Goal: Task Accomplishment & Management: Use online tool/utility

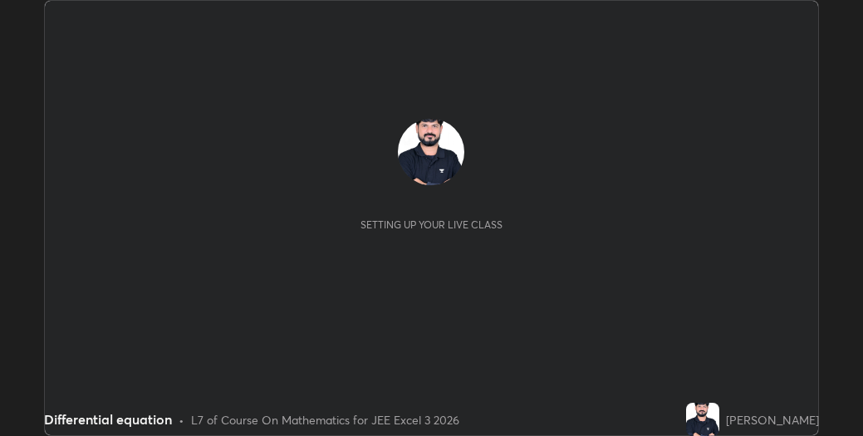
scroll to position [436, 862]
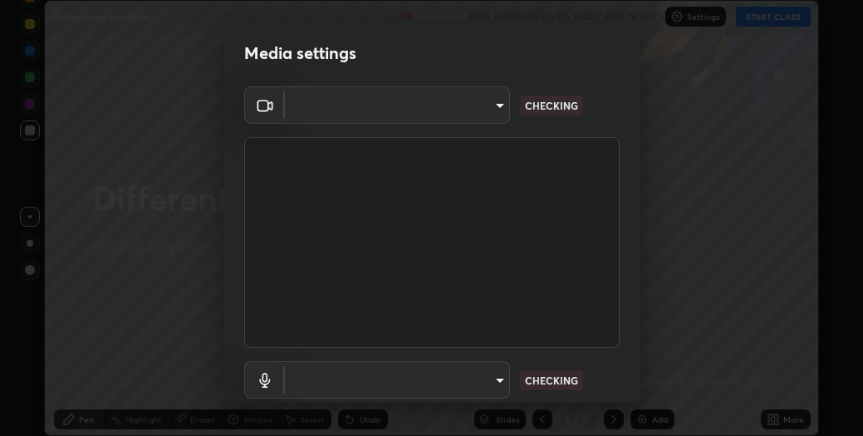
type input "ae12122a0eecbf75284ff6e1e32c573dea1decfc21fe035939c4b97723a4fd70"
type input "15e0621f7cd89b3eaea1702de218849795383e191bc4a3f9f5be8f24c1d9f9e0"
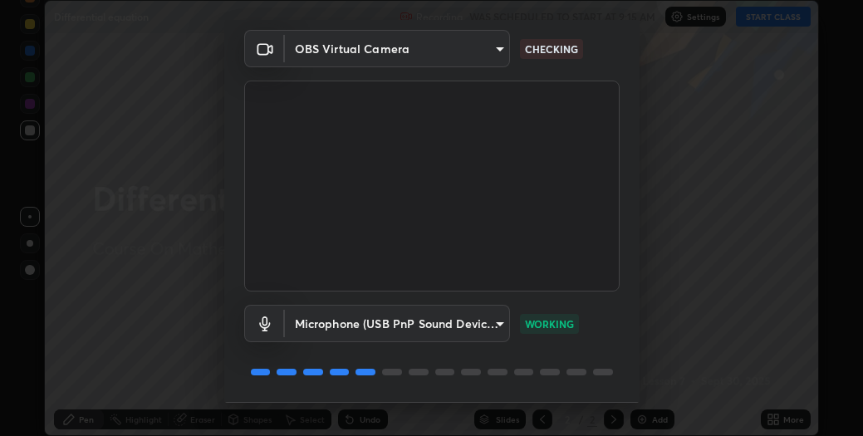
scroll to position [109, 0]
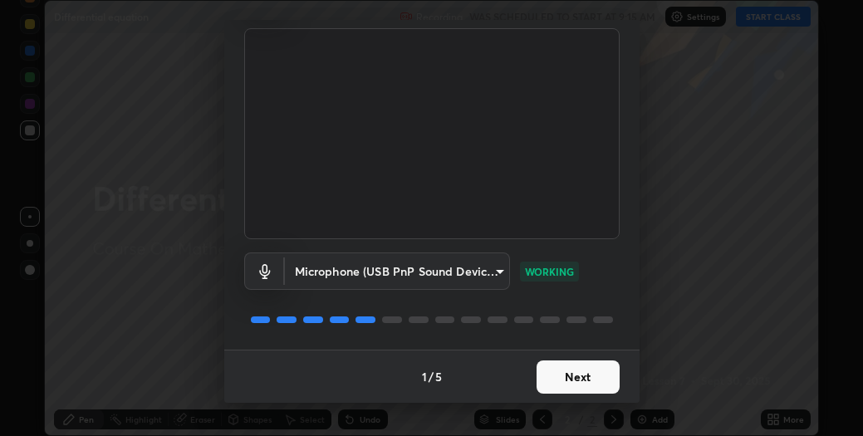
click at [581, 378] on button "Next" at bounding box center [578, 376] width 83 height 33
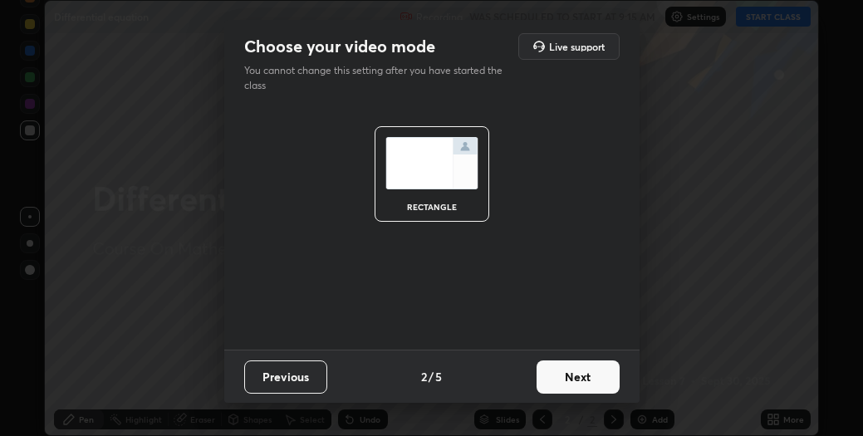
click at [583, 380] on button "Next" at bounding box center [578, 376] width 83 height 33
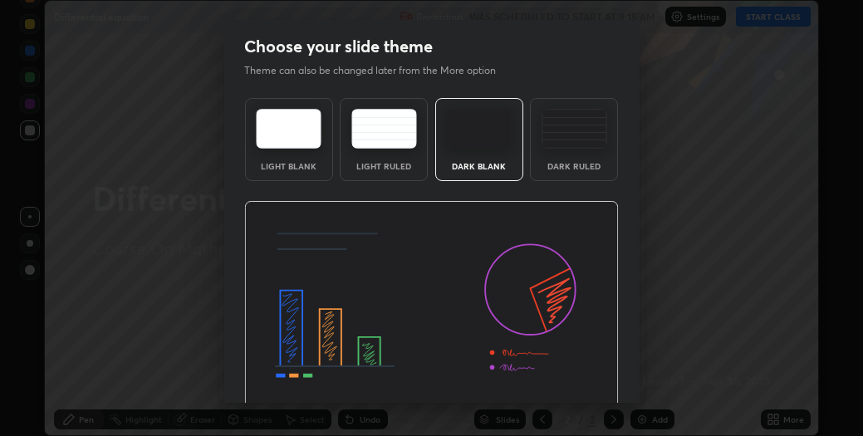
scroll to position [62, 0]
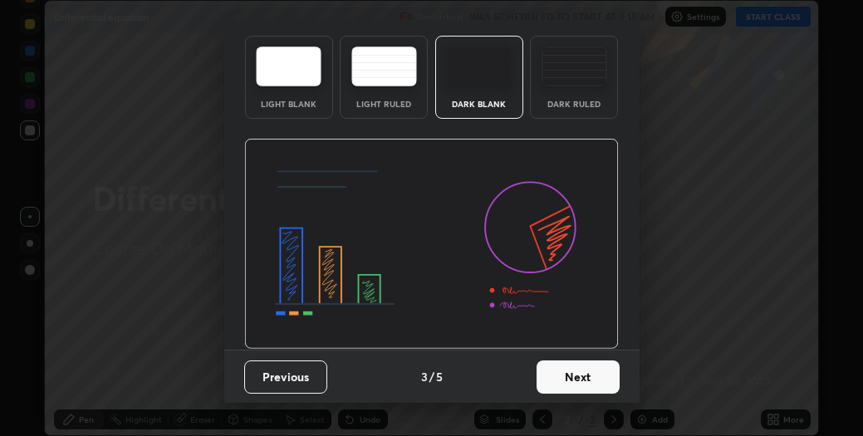
click at [576, 377] on button "Next" at bounding box center [578, 376] width 83 height 33
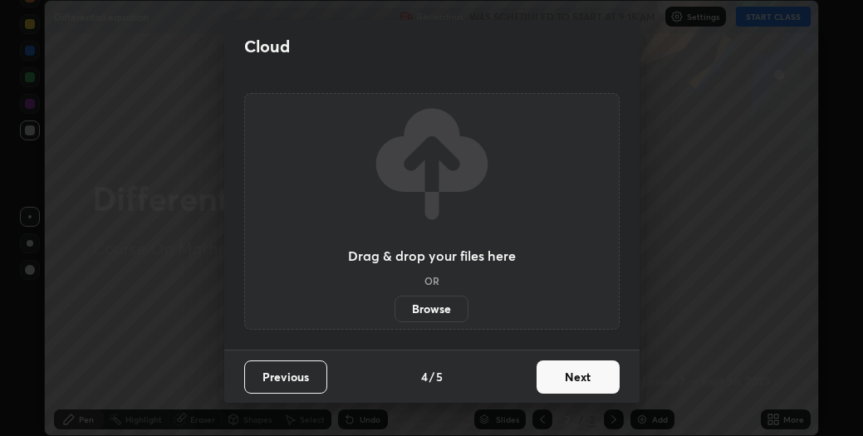
scroll to position [0, 0]
click at [584, 377] on button "Next" at bounding box center [578, 376] width 83 height 33
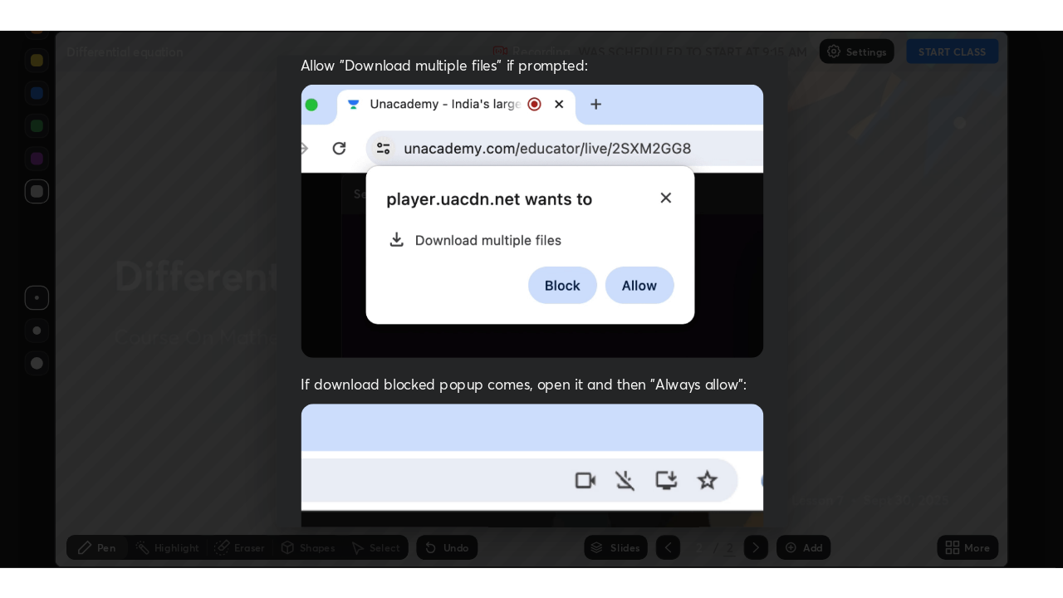
scroll to position [448, 0]
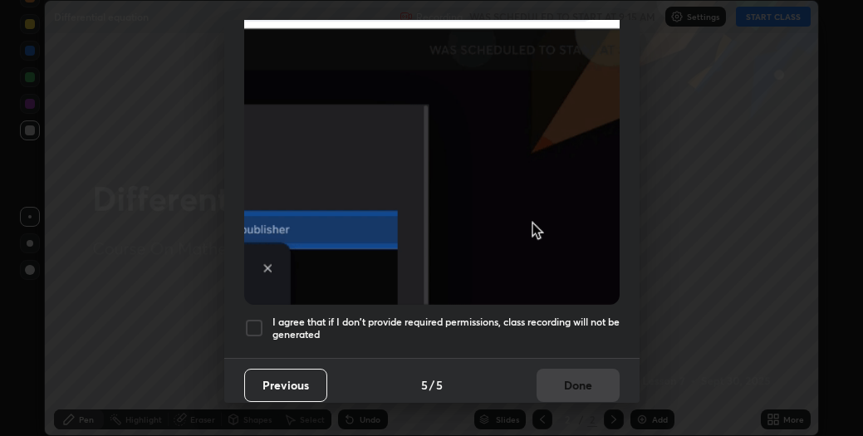
click at [255, 322] on div at bounding box center [254, 328] width 20 height 20
click at [586, 380] on button "Done" at bounding box center [578, 385] width 83 height 33
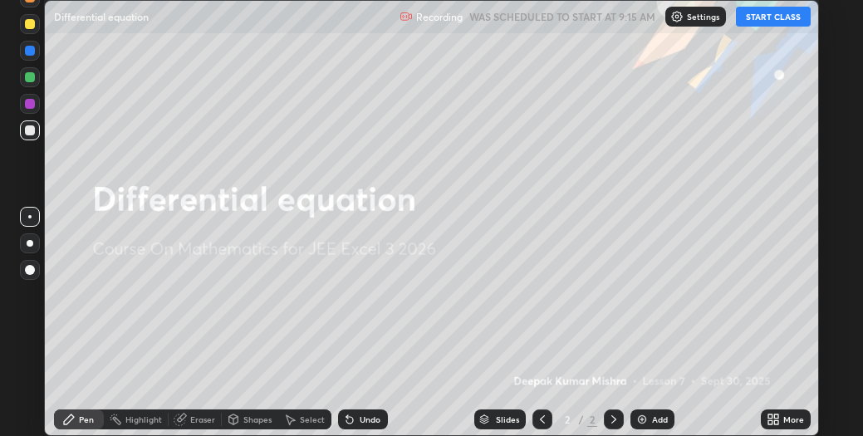
click at [777, 416] on icon at bounding box center [776, 416] width 4 height 4
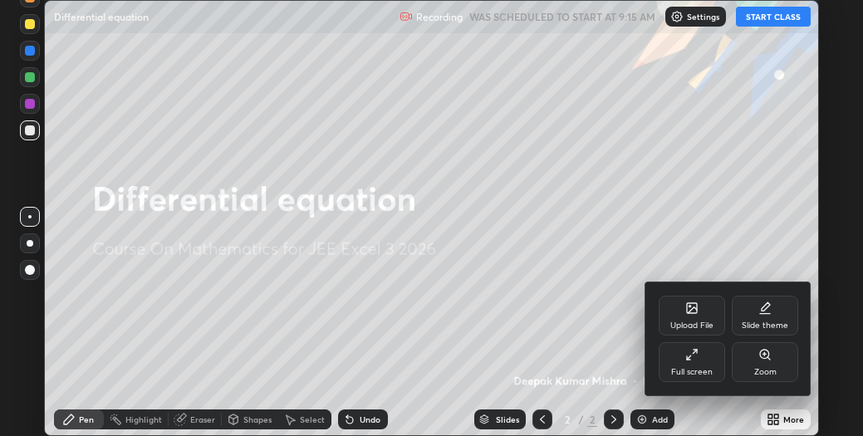
click at [697, 365] on div "Full screen" at bounding box center [692, 362] width 66 height 40
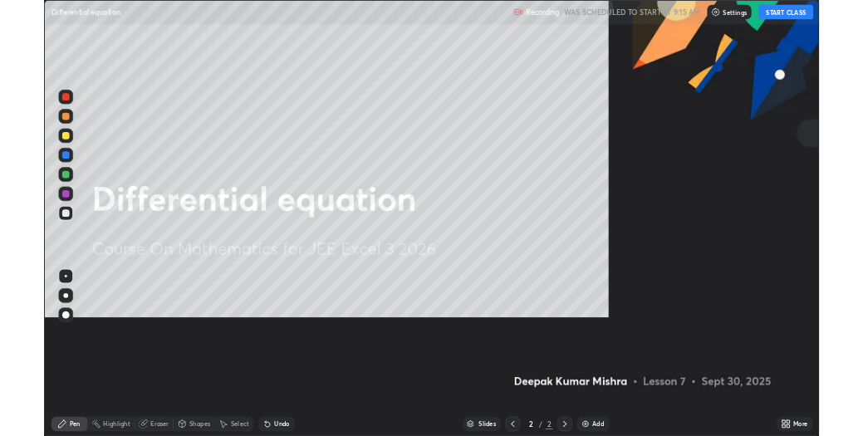
scroll to position [598, 1063]
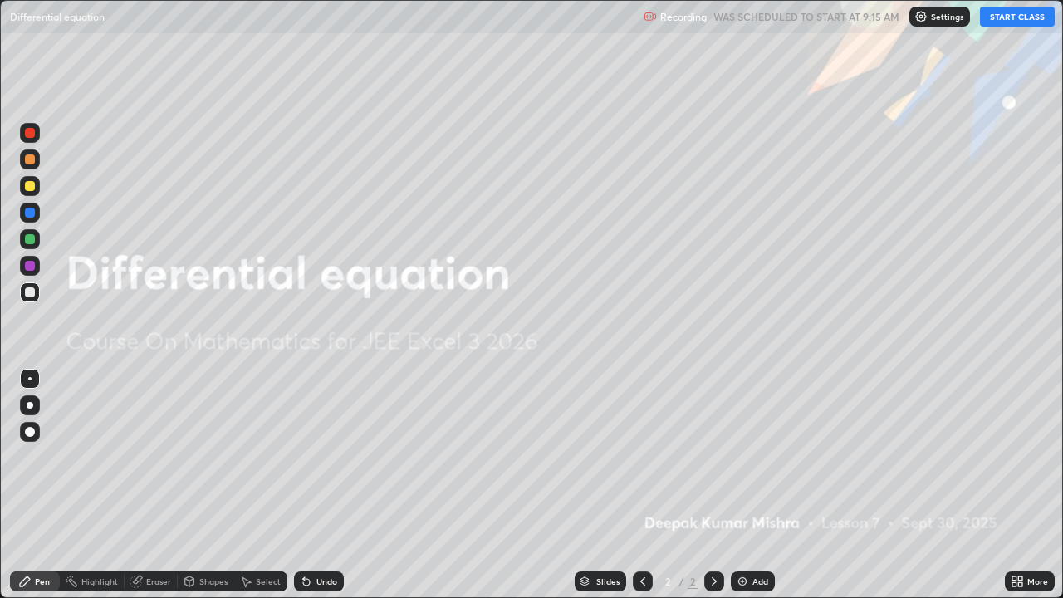
click at [862, 21] on button "START CLASS" at bounding box center [1017, 17] width 75 height 20
click at [752, 435] on div "Add" at bounding box center [760, 581] width 16 height 8
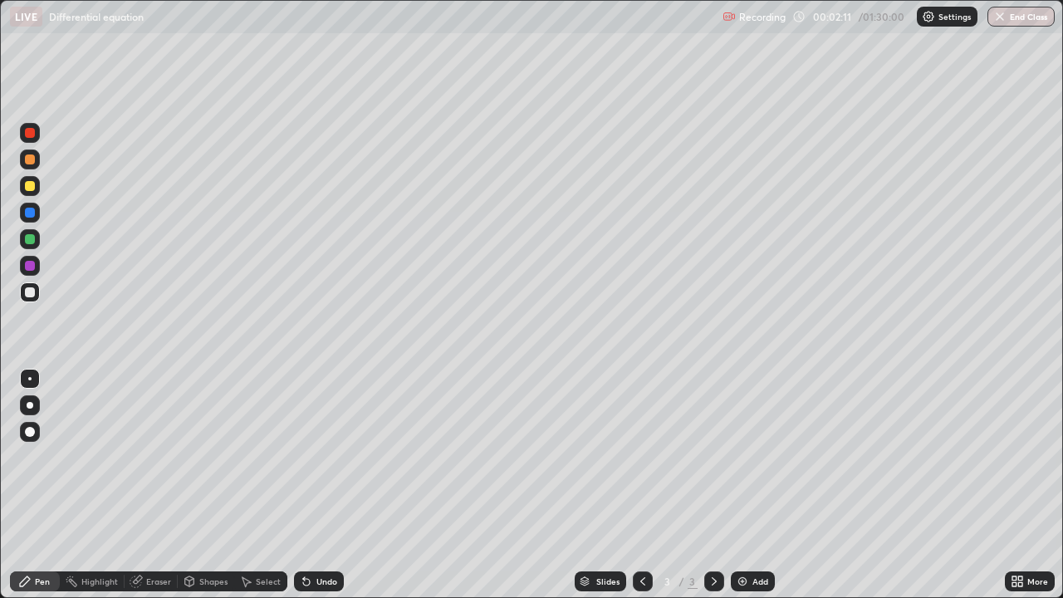
click at [32, 184] on div at bounding box center [30, 186] width 10 height 10
click at [28, 292] on div at bounding box center [30, 292] width 10 height 10
click at [27, 184] on div at bounding box center [30, 186] width 10 height 10
click at [28, 293] on div at bounding box center [30, 292] width 10 height 10
click at [752, 435] on div "Add" at bounding box center [760, 581] width 16 height 8
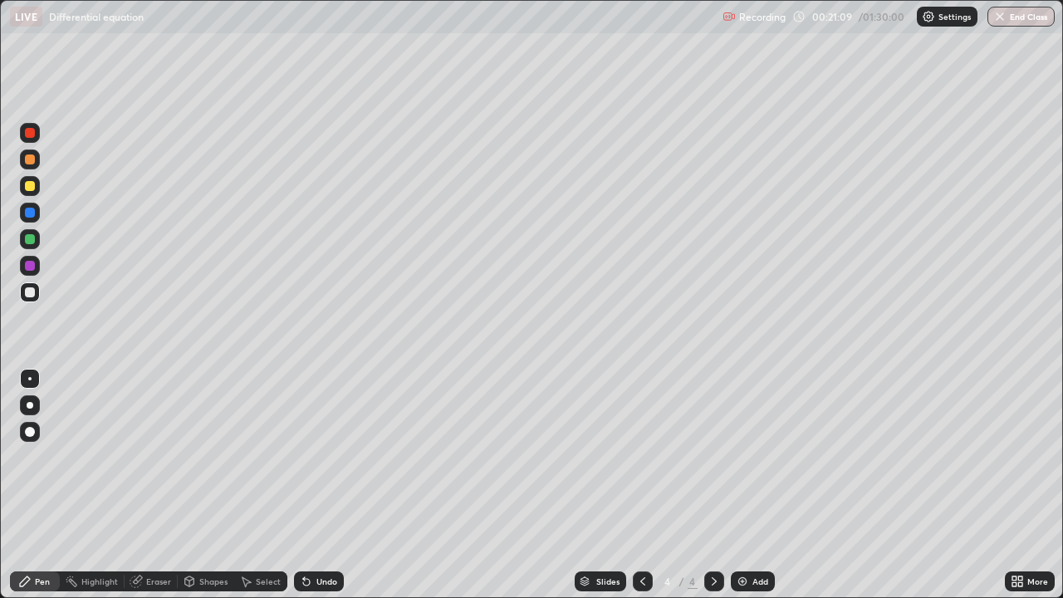
click at [30, 189] on div at bounding box center [30, 186] width 10 height 10
click at [27, 292] on div at bounding box center [30, 292] width 10 height 10
click at [150, 435] on div "Eraser" at bounding box center [158, 581] width 25 height 8
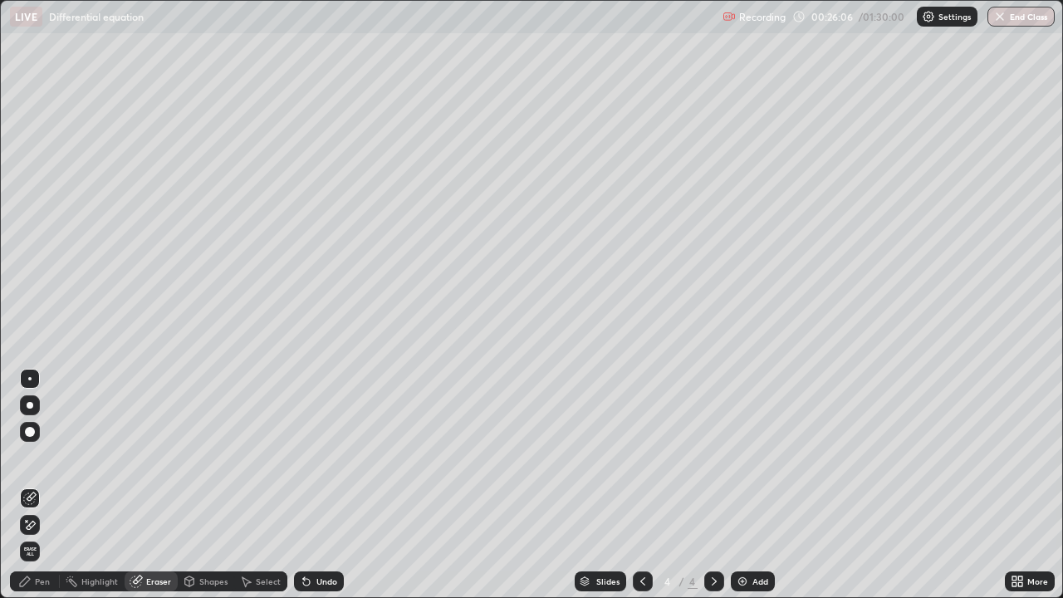
click at [48, 435] on div "Pen" at bounding box center [42, 581] width 15 height 8
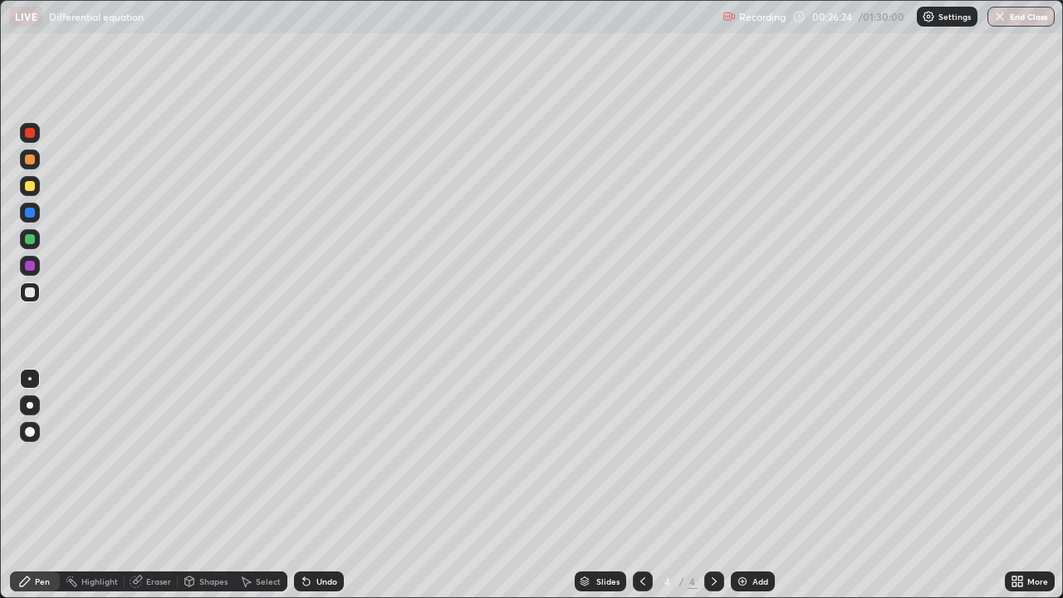
click at [154, 435] on div "Eraser" at bounding box center [158, 581] width 25 height 8
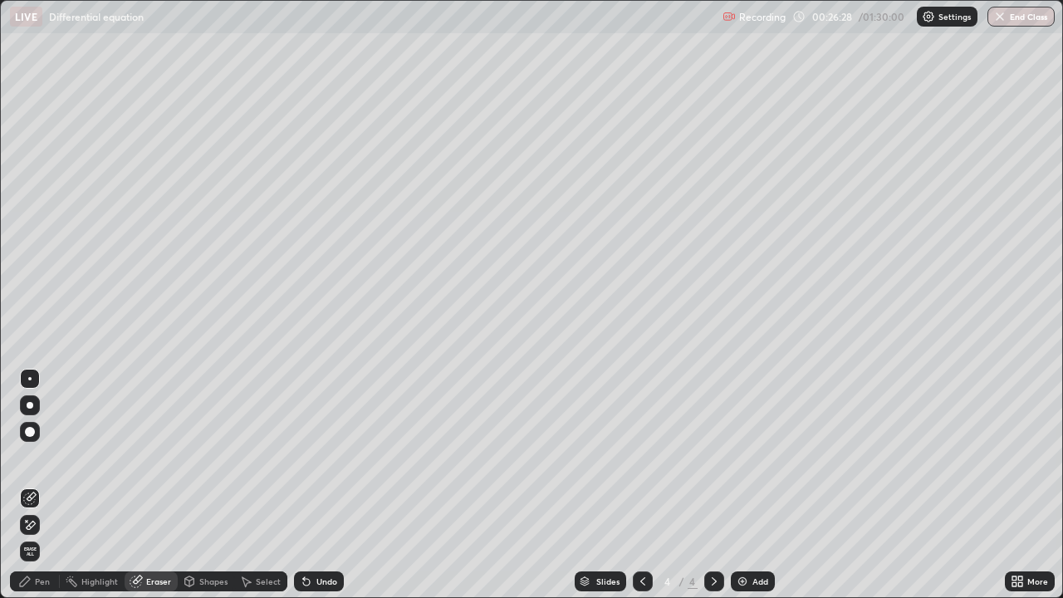
click at [46, 435] on div "Pen" at bounding box center [35, 581] width 50 height 20
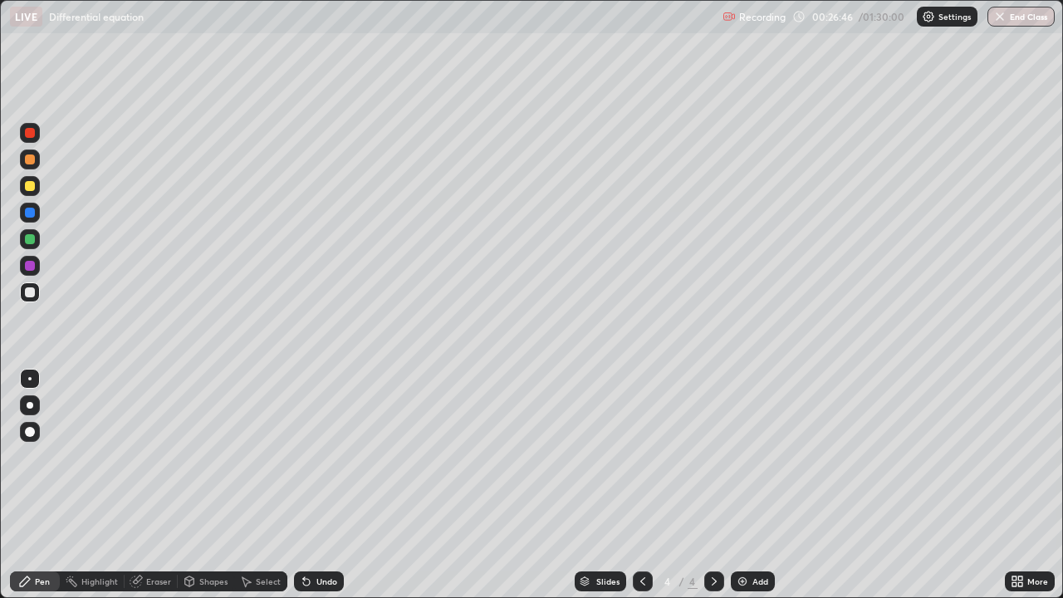
click at [30, 186] on div at bounding box center [30, 186] width 10 height 10
click at [750, 435] on div "Add" at bounding box center [753, 581] width 44 height 20
click at [162, 435] on div "Eraser" at bounding box center [158, 581] width 25 height 8
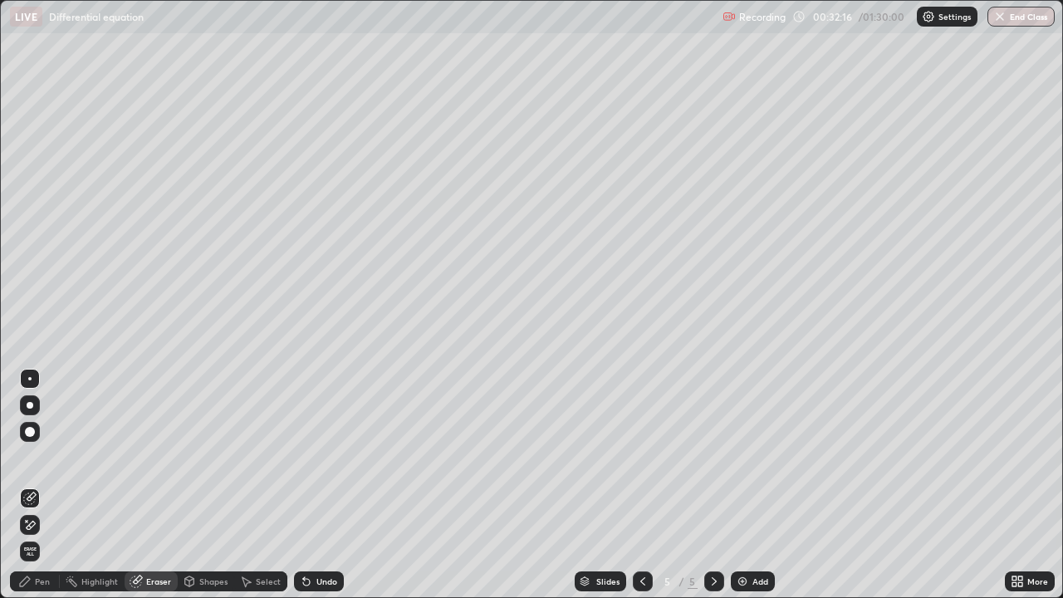
click at [48, 435] on div "Pen" at bounding box center [42, 581] width 15 height 8
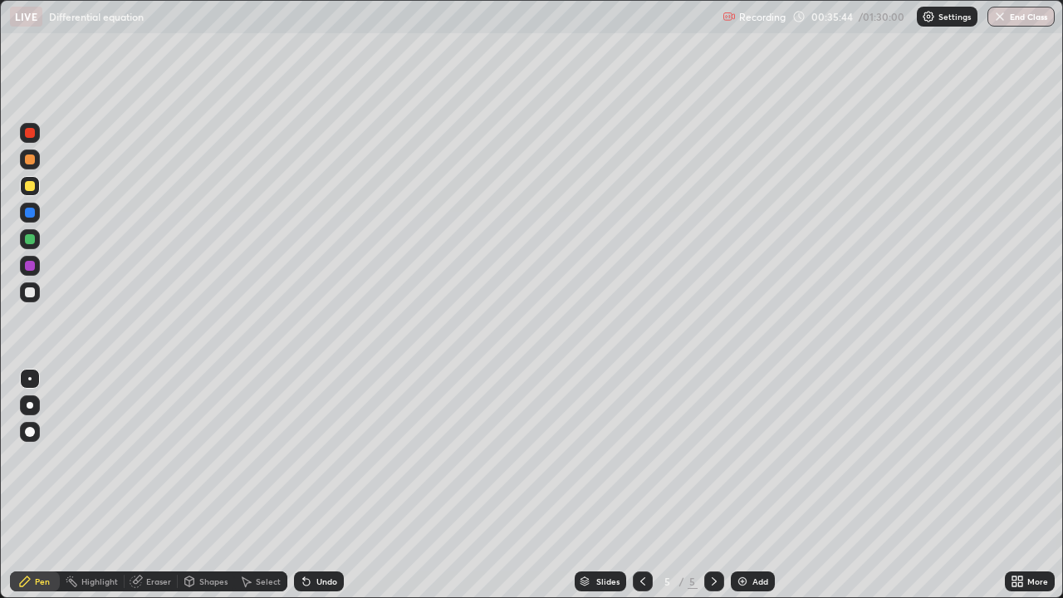
click at [30, 293] on div at bounding box center [30, 292] width 10 height 10
click at [158, 435] on div "Eraser" at bounding box center [158, 581] width 25 height 8
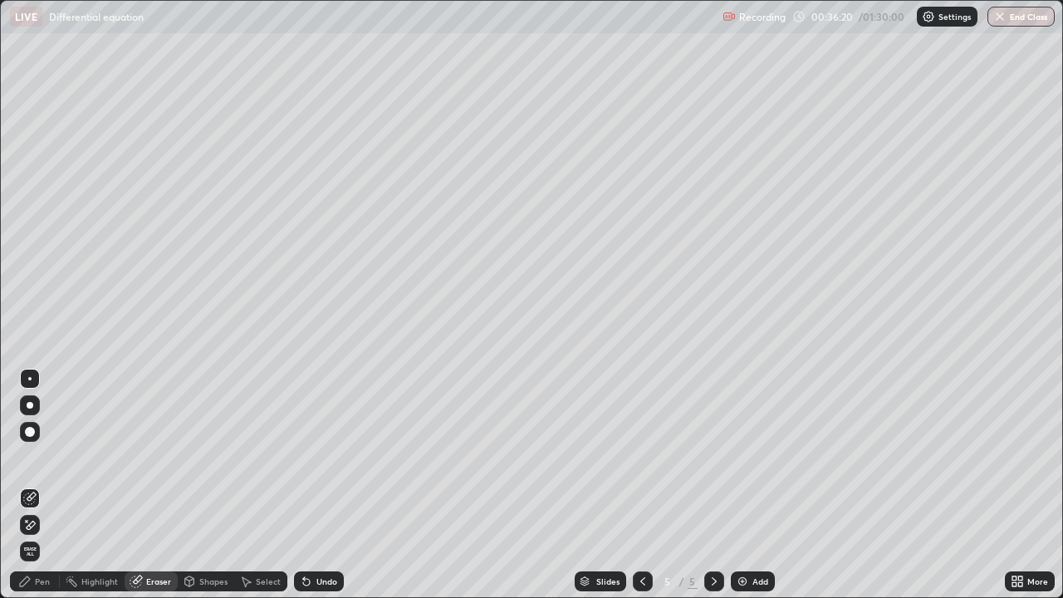
click at [44, 435] on div "Pen" at bounding box center [42, 581] width 15 height 8
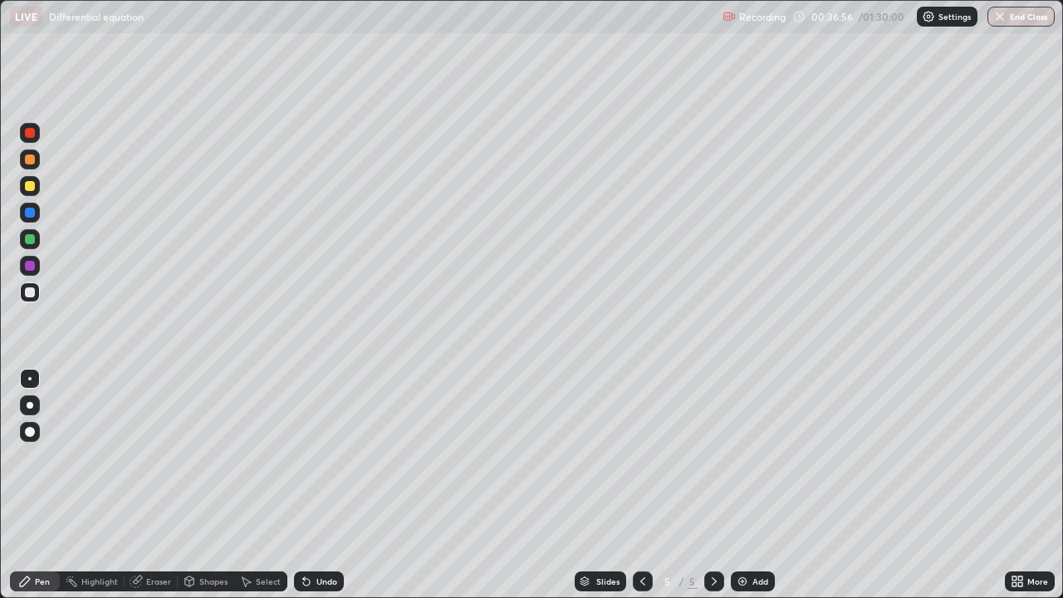
click at [156, 435] on div "Eraser" at bounding box center [158, 581] width 25 height 8
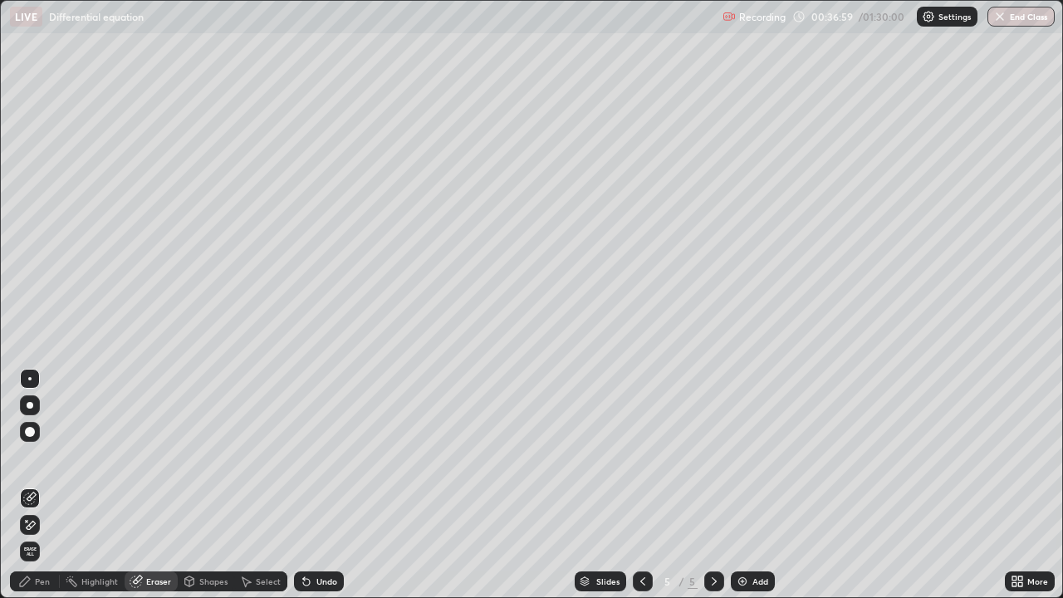
click at [55, 435] on div "Pen" at bounding box center [35, 581] width 50 height 20
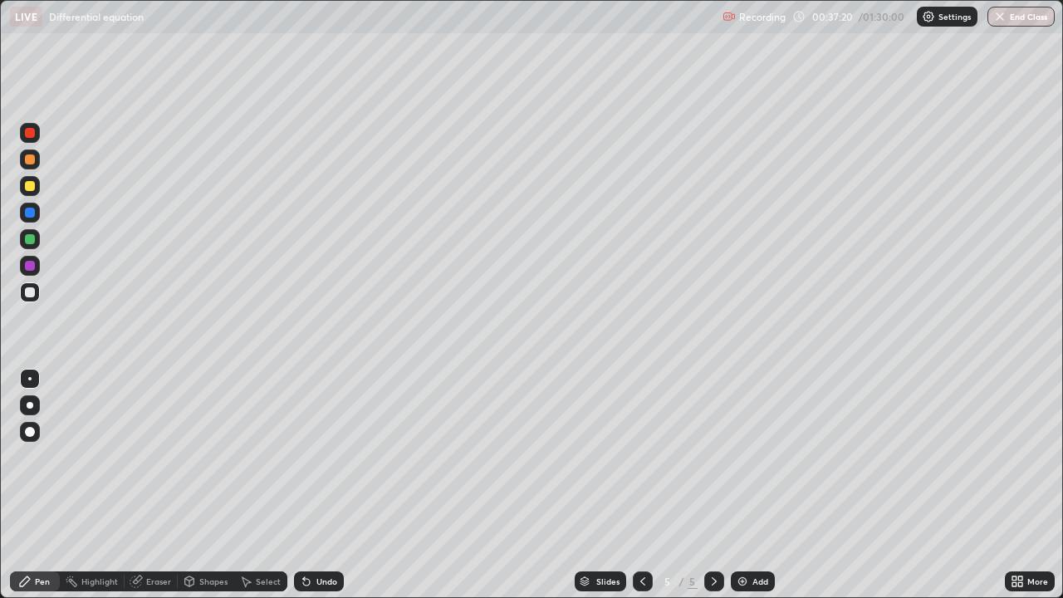
click at [152, 435] on div "Eraser" at bounding box center [158, 581] width 25 height 8
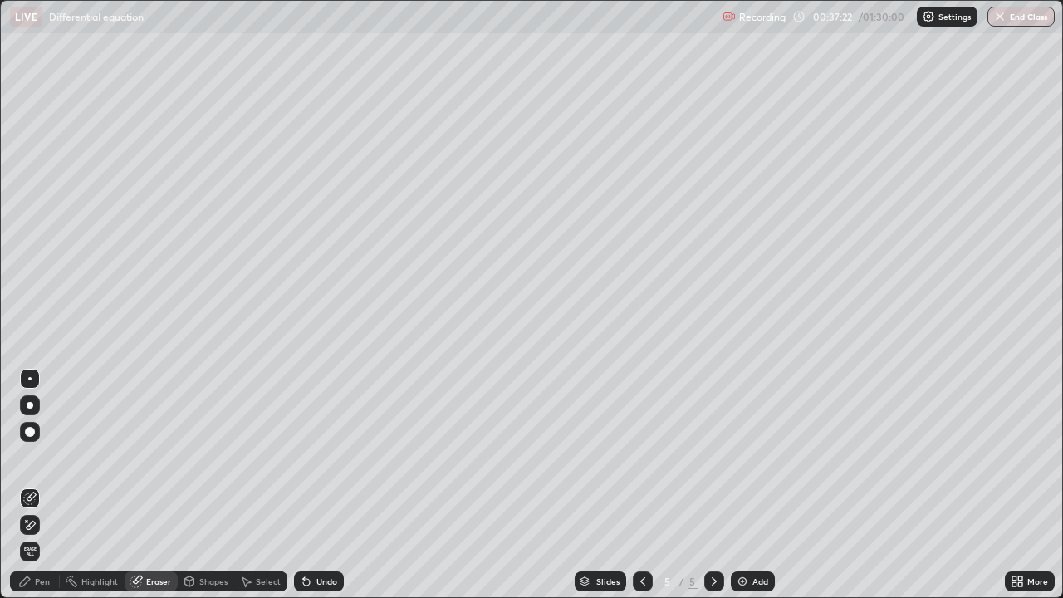
click at [53, 435] on div "Pen" at bounding box center [35, 581] width 50 height 20
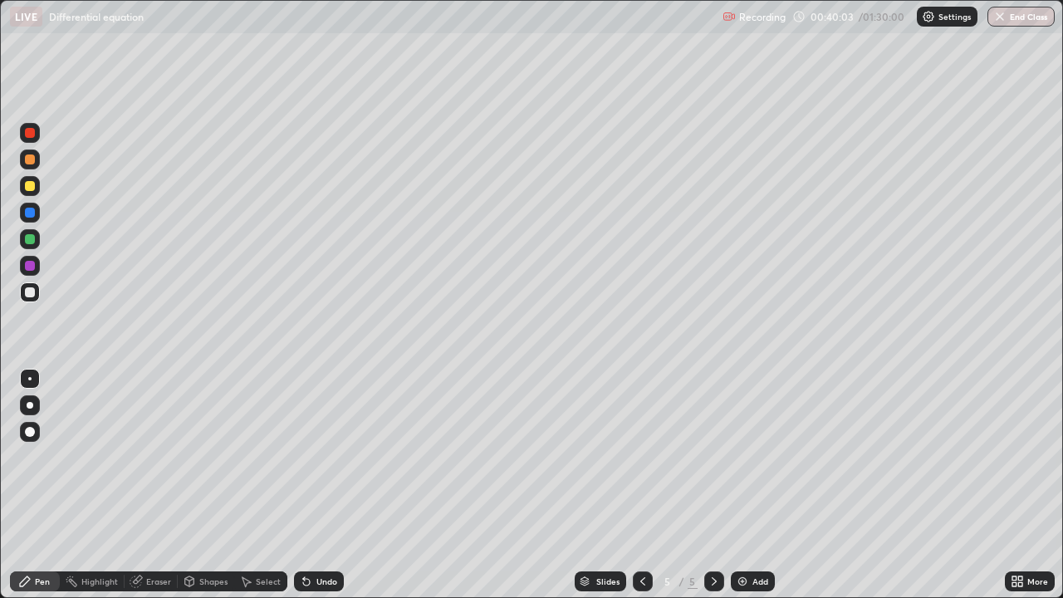
click at [33, 189] on div at bounding box center [30, 186] width 10 height 10
click at [155, 435] on div "Eraser" at bounding box center [158, 581] width 25 height 8
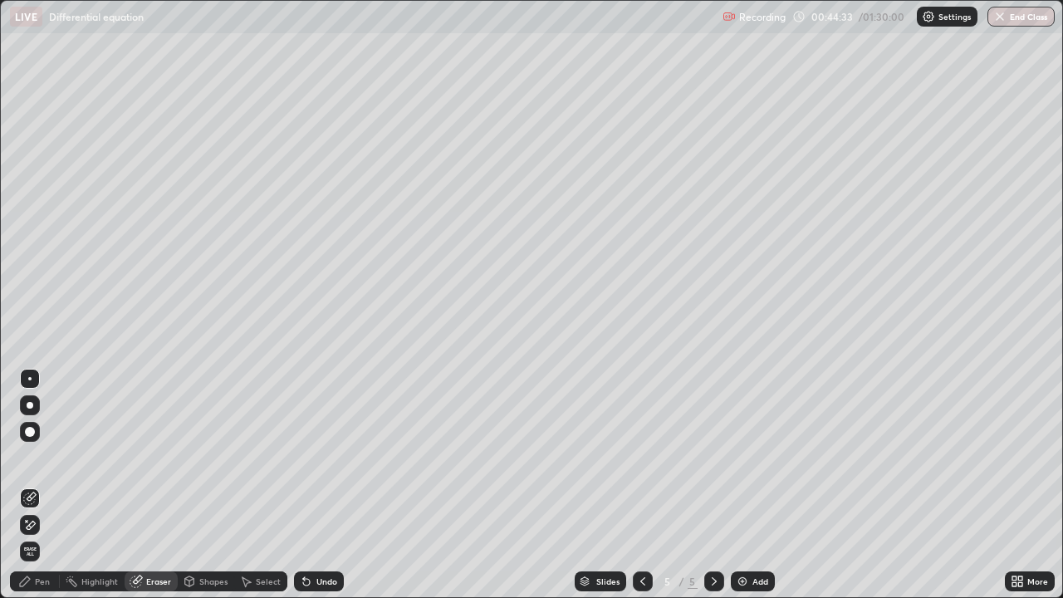
click at [47, 435] on div "Pen" at bounding box center [42, 581] width 15 height 8
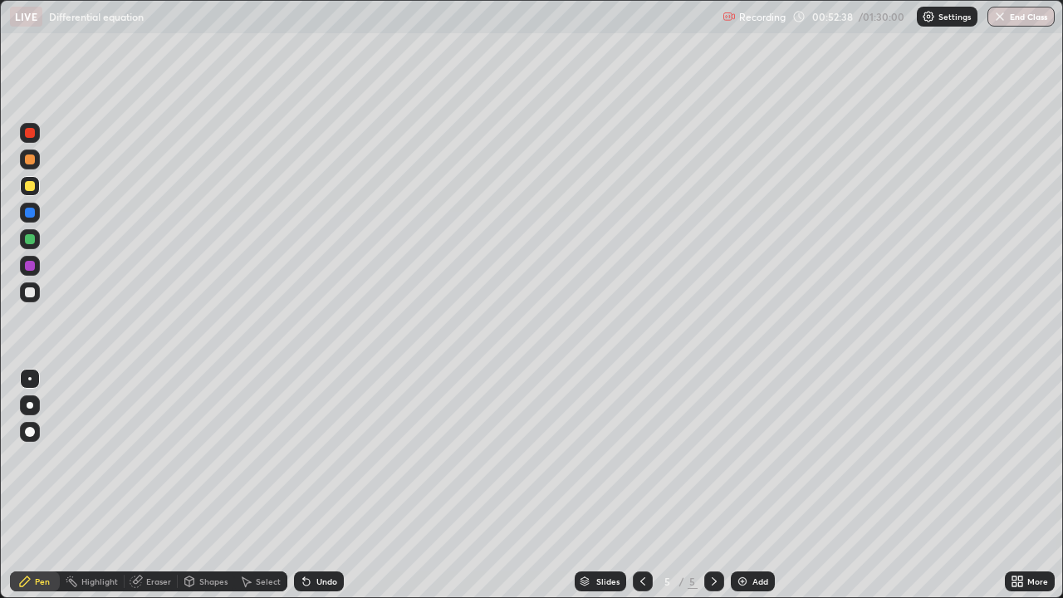
click at [752, 435] on div "Add" at bounding box center [760, 581] width 16 height 8
click at [27, 292] on div at bounding box center [30, 292] width 10 height 10
click at [166, 435] on div "Eraser" at bounding box center [158, 581] width 25 height 8
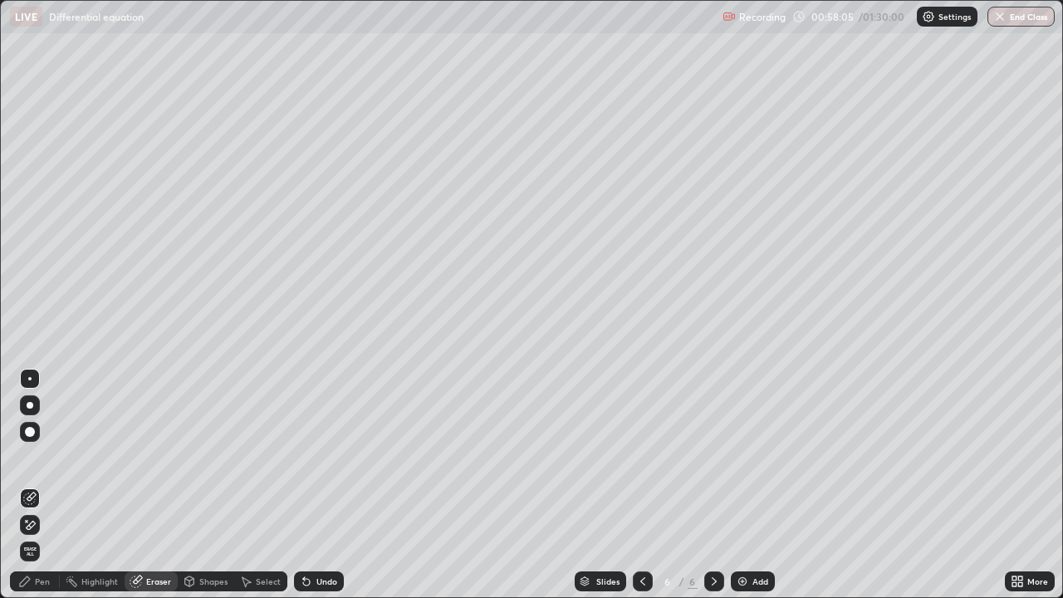
click at [51, 435] on div "Pen" at bounding box center [35, 581] width 50 height 20
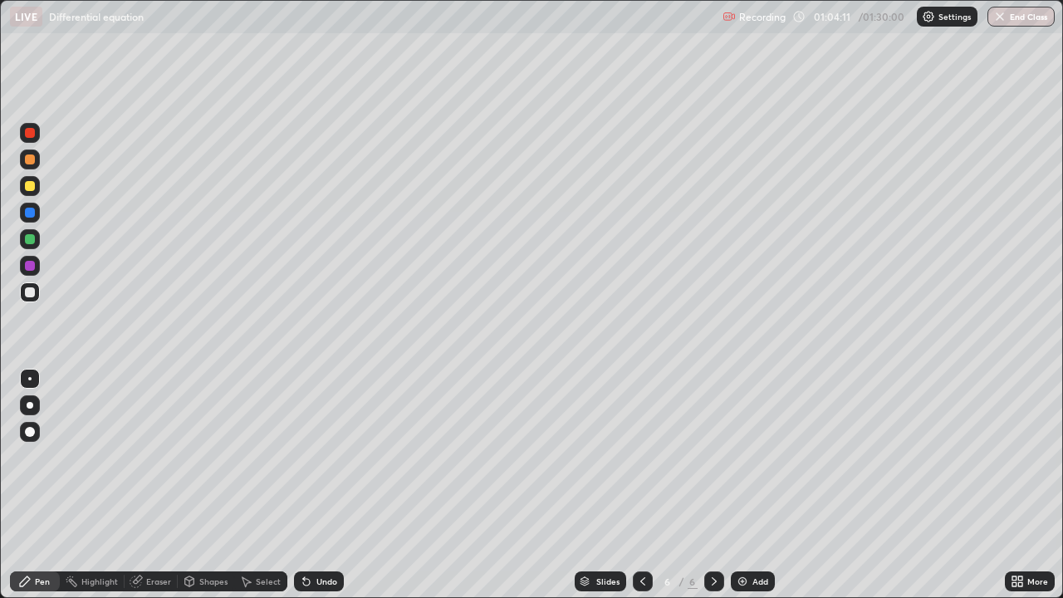
click at [745, 435] on img at bounding box center [742, 581] width 13 height 13
click at [28, 189] on div at bounding box center [30, 186] width 10 height 10
click at [862, 17] on button "End Class" at bounding box center [1021, 17] width 67 height 20
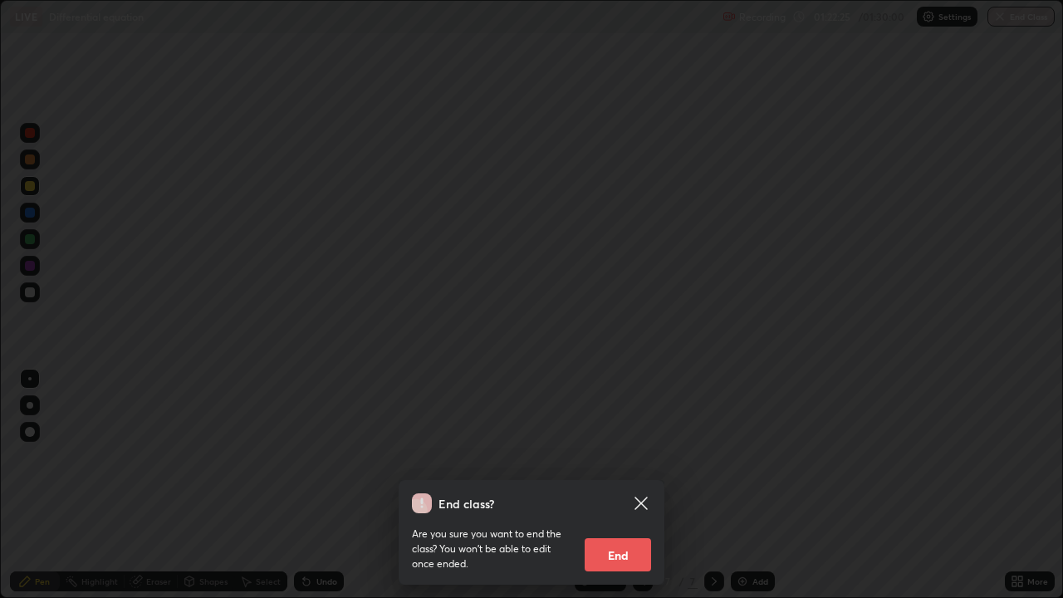
click at [613, 435] on button "End" at bounding box center [618, 554] width 66 height 33
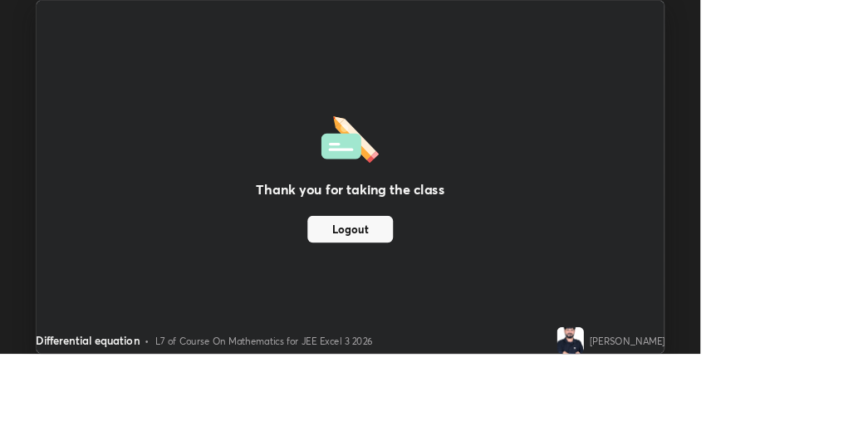
scroll to position [82620, 82193]
